Goal: Task Accomplishment & Management: Use online tool/utility

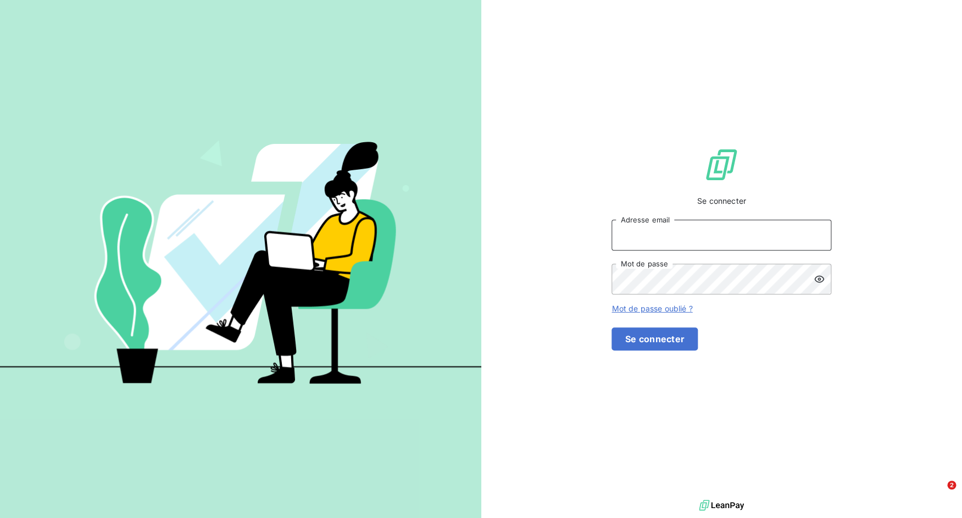
click at [689, 242] on input "Adresse email" at bounding box center [721, 235] width 220 height 31
drag, startPoint x: 650, startPoint y: 239, endPoint x: 694, endPoint y: 242, distance: 44.0
click at [694, 242] on input "admin@3dcelo" at bounding box center [721, 235] width 220 height 31
type input "admin@kreaudis"
click at [698, 350] on button "Se connecter" at bounding box center [654, 338] width 86 height 23
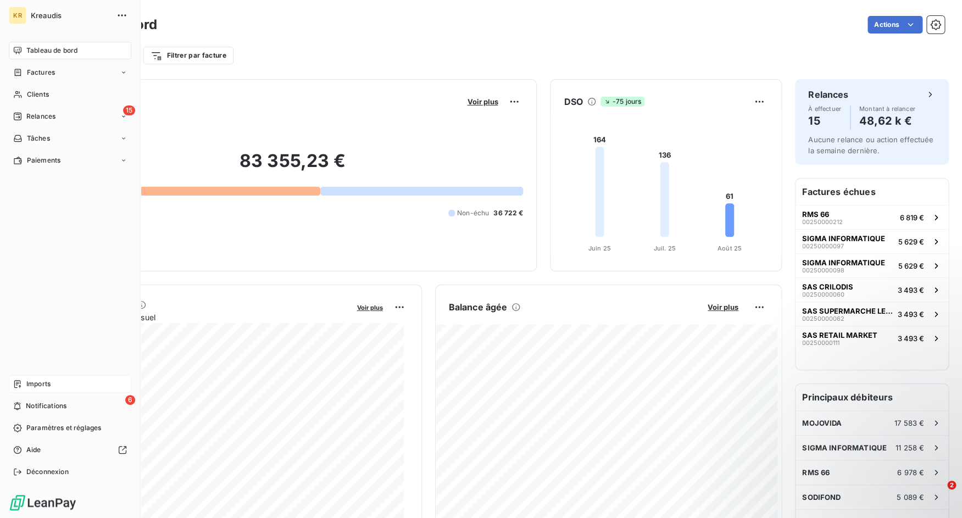
click at [23, 384] on div "Imports" at bounding box center [70, 384] width 122 height 18
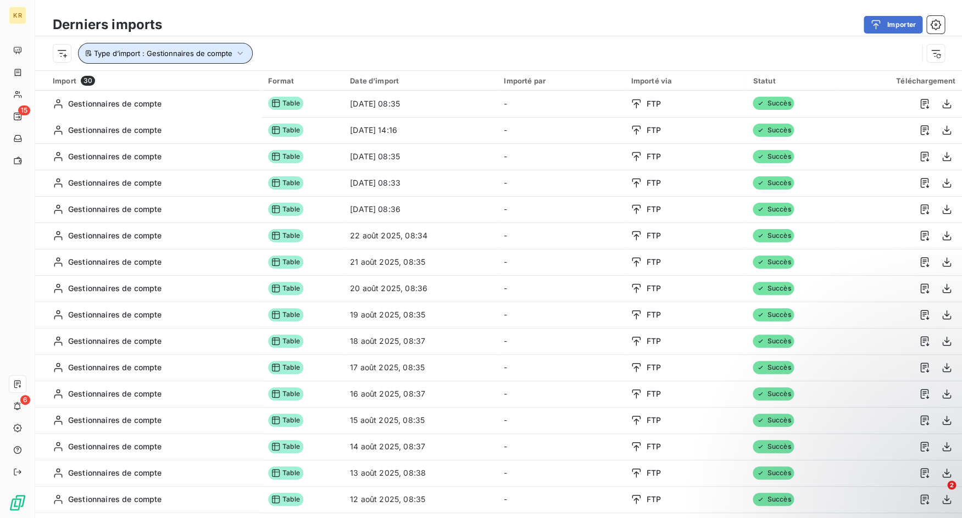
click at [231, 51] on button "Type d’import : Gestionnaires de compte" at bounding box center [165, 53] width 175 height 21
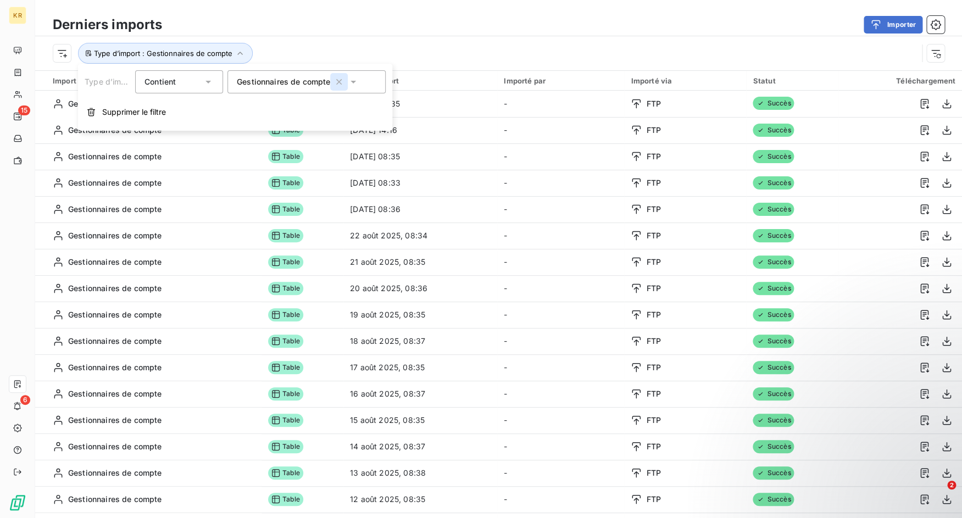
click at [338, 80] on icon "button" at bounding box center [338, 81] width 11 height 11
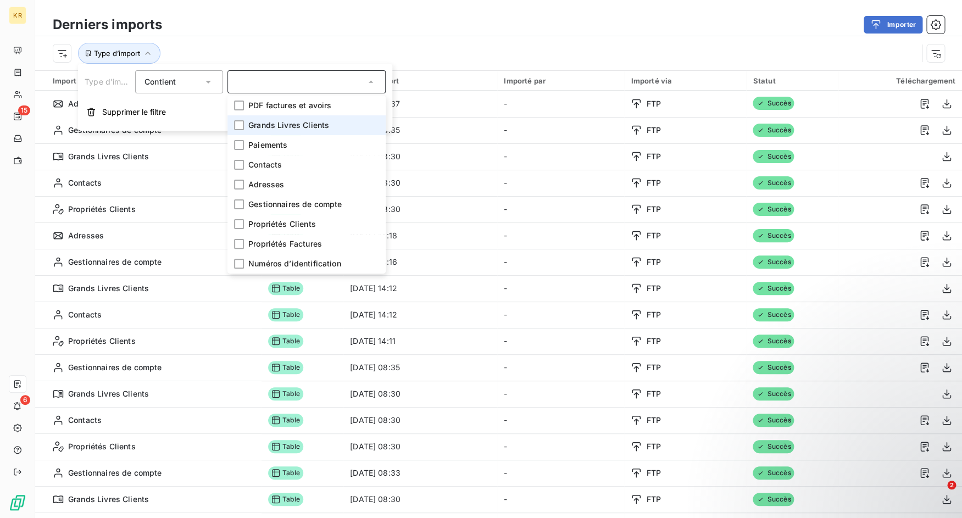
click at [286, 132] on li "Grands Livres Clients" at bounding box center [306, 125] width 158 height 20
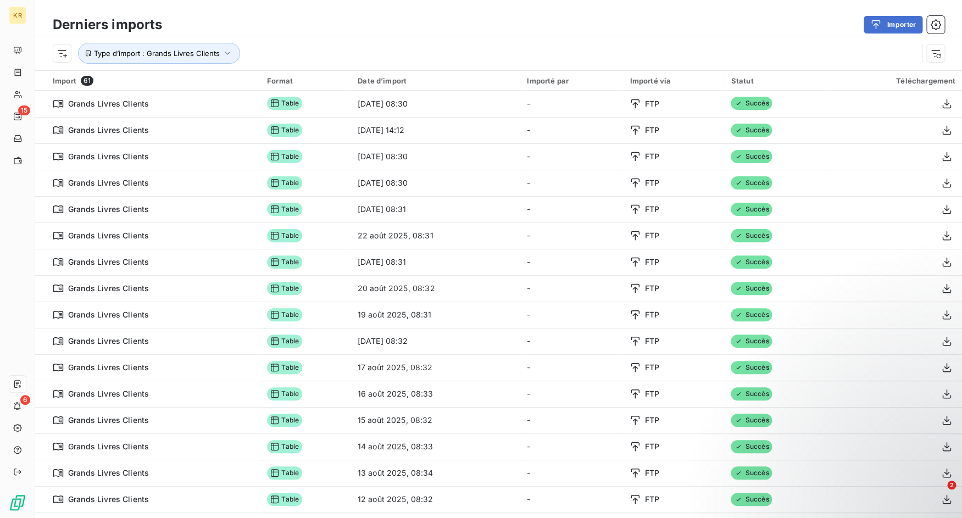
click at [454, 36] on div "Type d’import : Grands Livres Clients" at bounding box center [498, 53] width 927 height 34
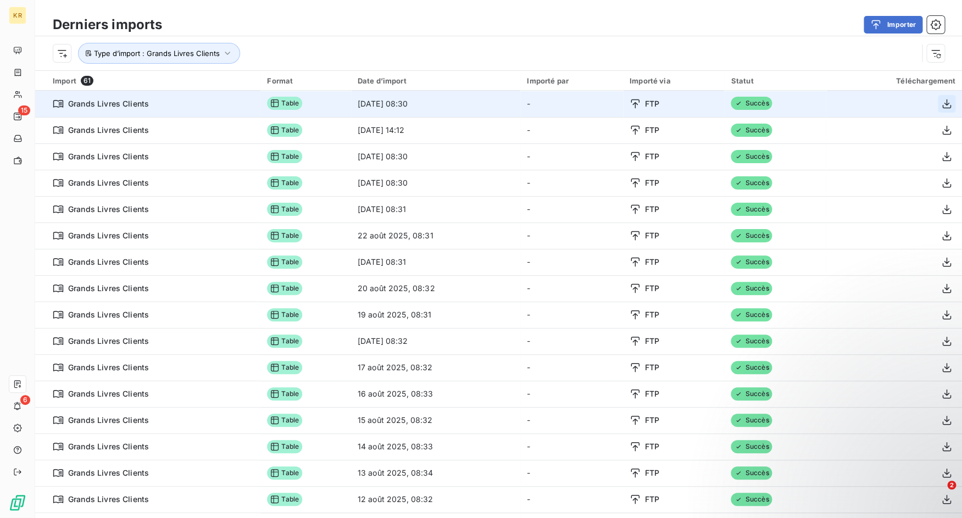
click at [941, 107] on icon "button" at bounding box center [946, 103] width 11 height 11
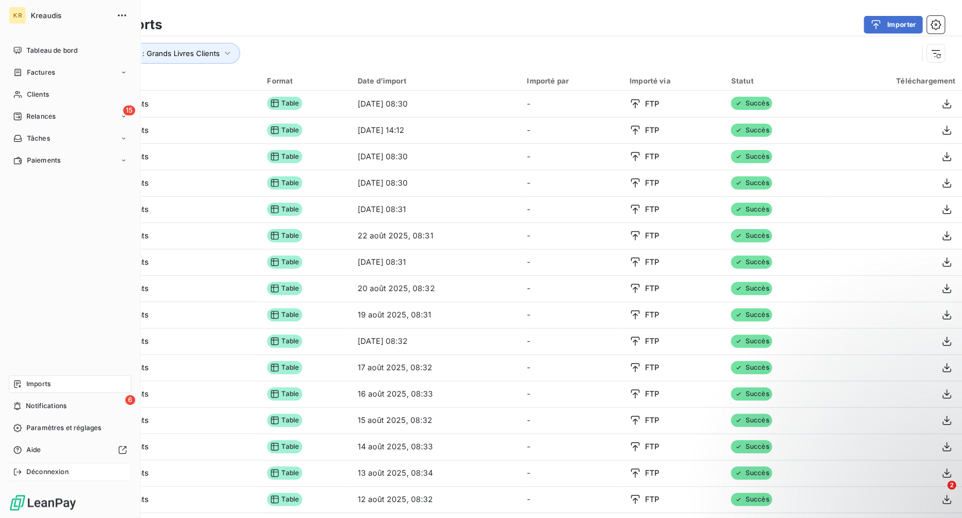
click at [21, 468] on icon at bounding box center [17, 471] width 9 height 9
